Goal: Navigation & Orientation: Find specific page/section

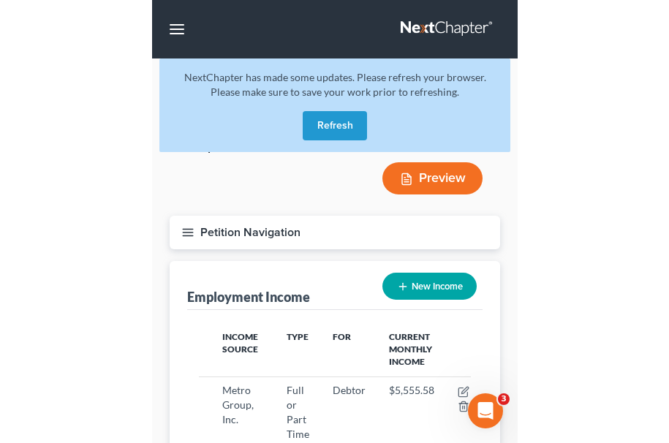
scroll to position [246, 538]
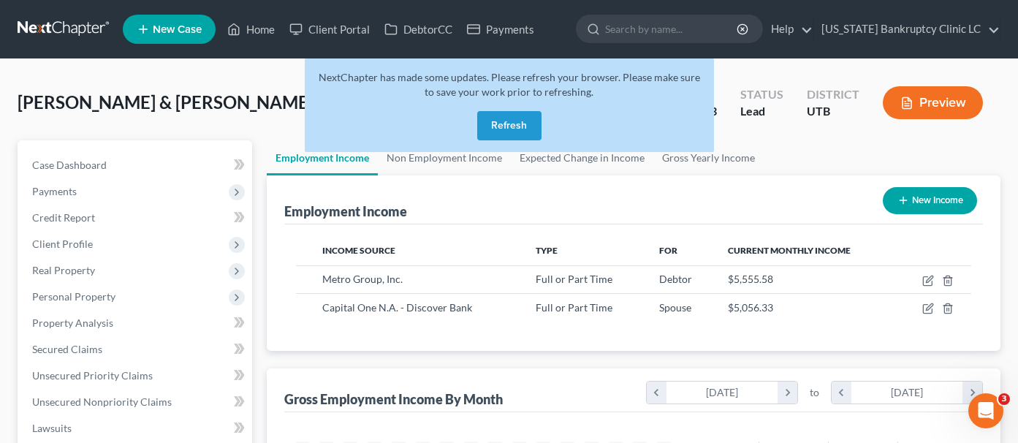
click at [509, 126] on button "Refresh" at bounding box center [509, 125] width 64 height 29
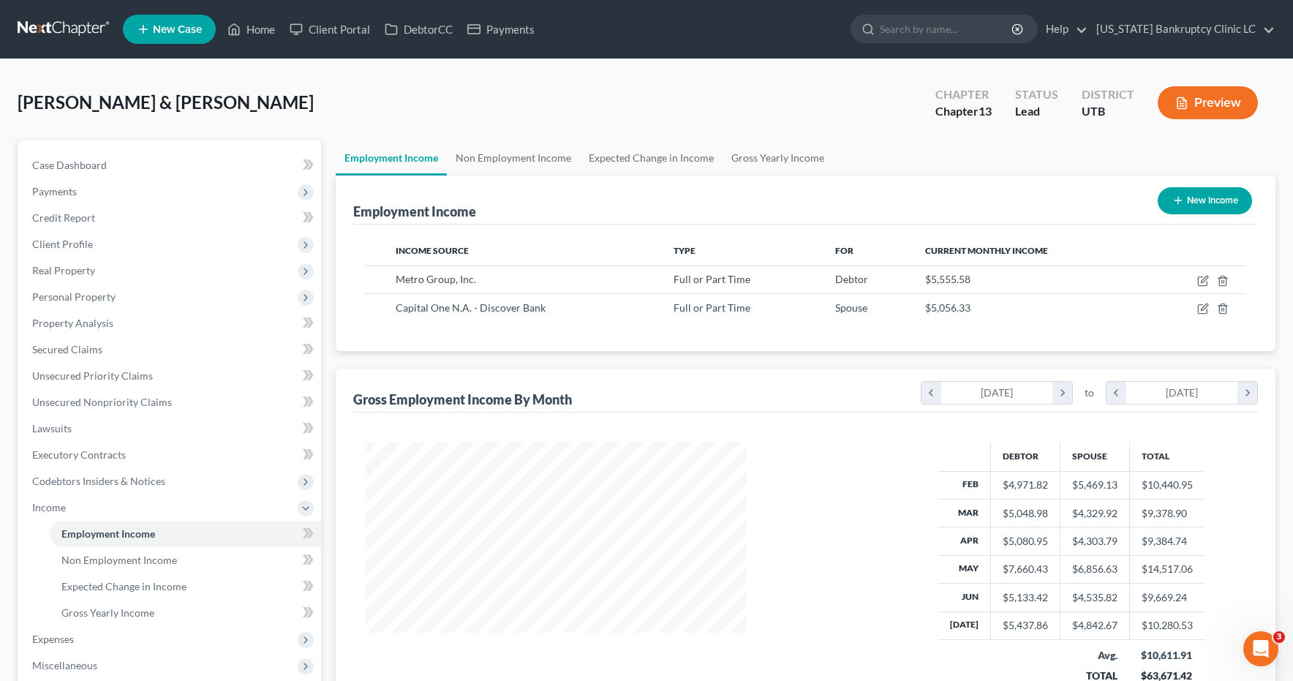
scroll to position [262, 532]
click at [77, 31] on link at bounding box center [65, 29] width 94 height 26
